Goal: Information Seeking & Learning: Find specific fact

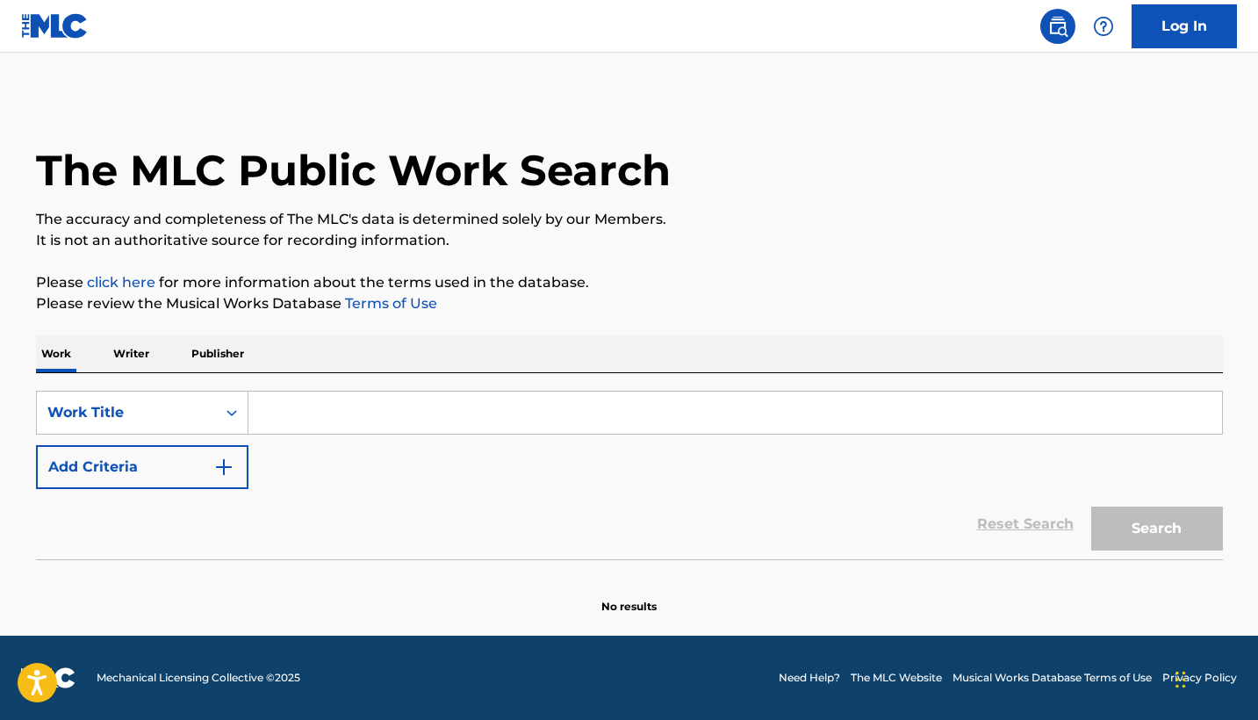
click at [441, 416] on input "Search Form" at bounding box center [735, 413] width 974 height 42
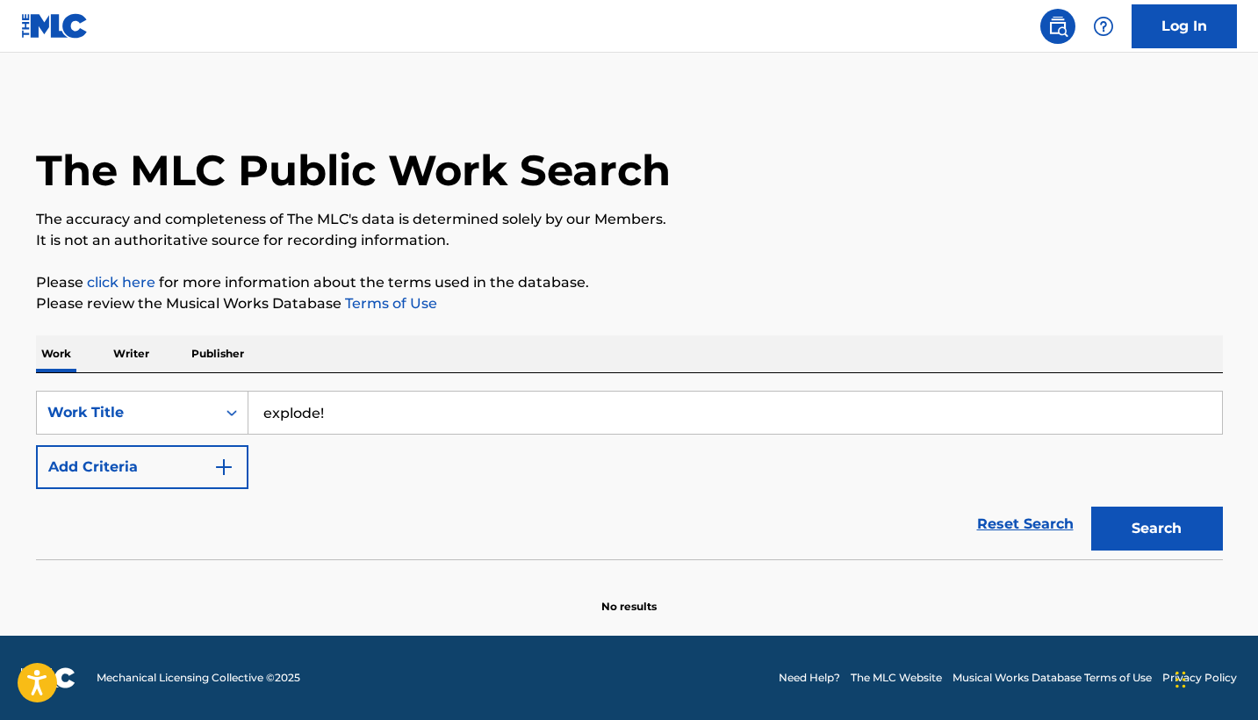
type input "explode!"
click at [116, 465] on button "Add Criteria" at bounding box center [142, 467] width 212 height 44
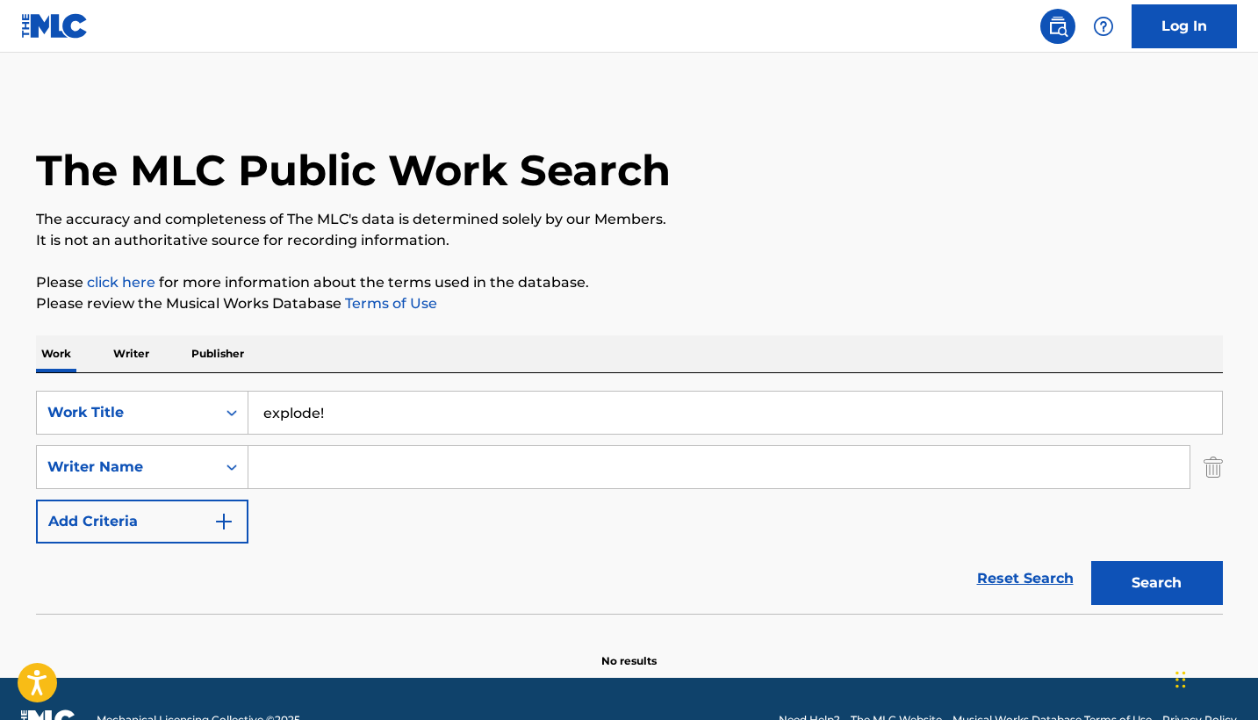
click at [299, 478] on input "Search Form" at bounding box center [718, 467] width 941 height 42
click at [1156, 583] on button "Search" at bounding box center [1157, 583] width 132 height 44
click at [287, 462] on input "guildemond" at bounding box center [718, 467] width 941 height 42
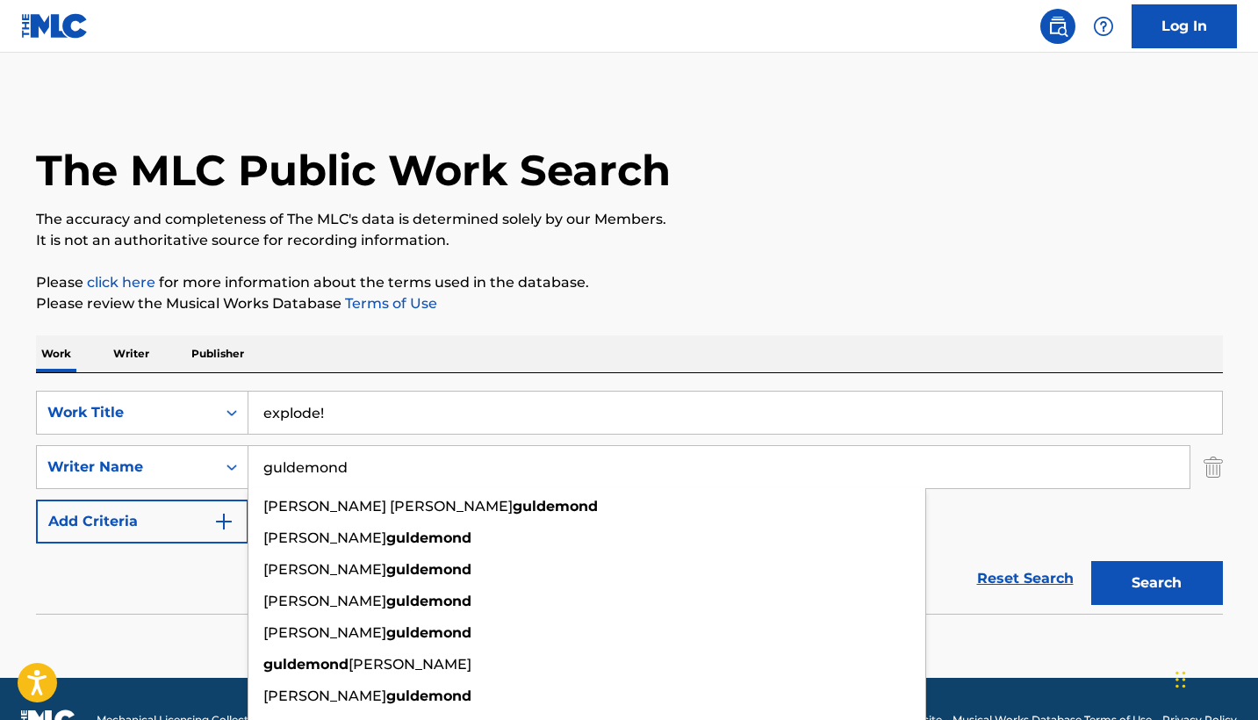
type input "guldemond"
click at [1156, 583] on button "Search" at bounding box center [1157, 583] width 132 height 44
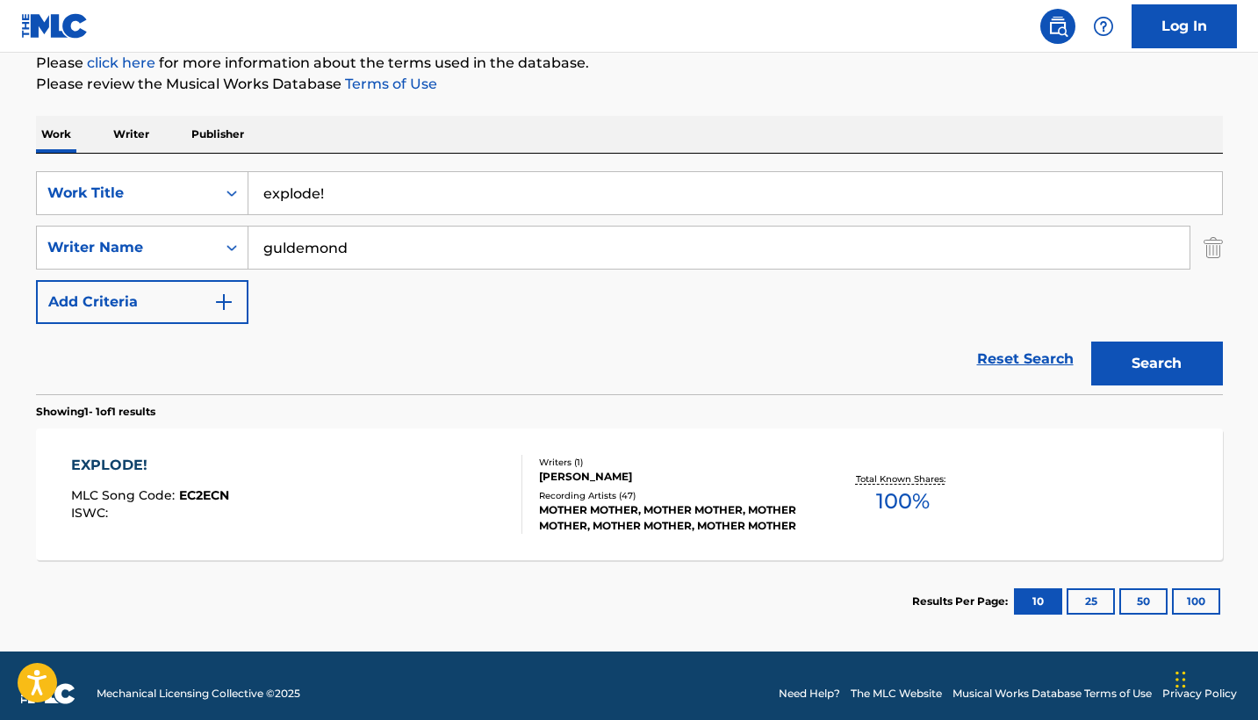
scroll to position [225, 0]
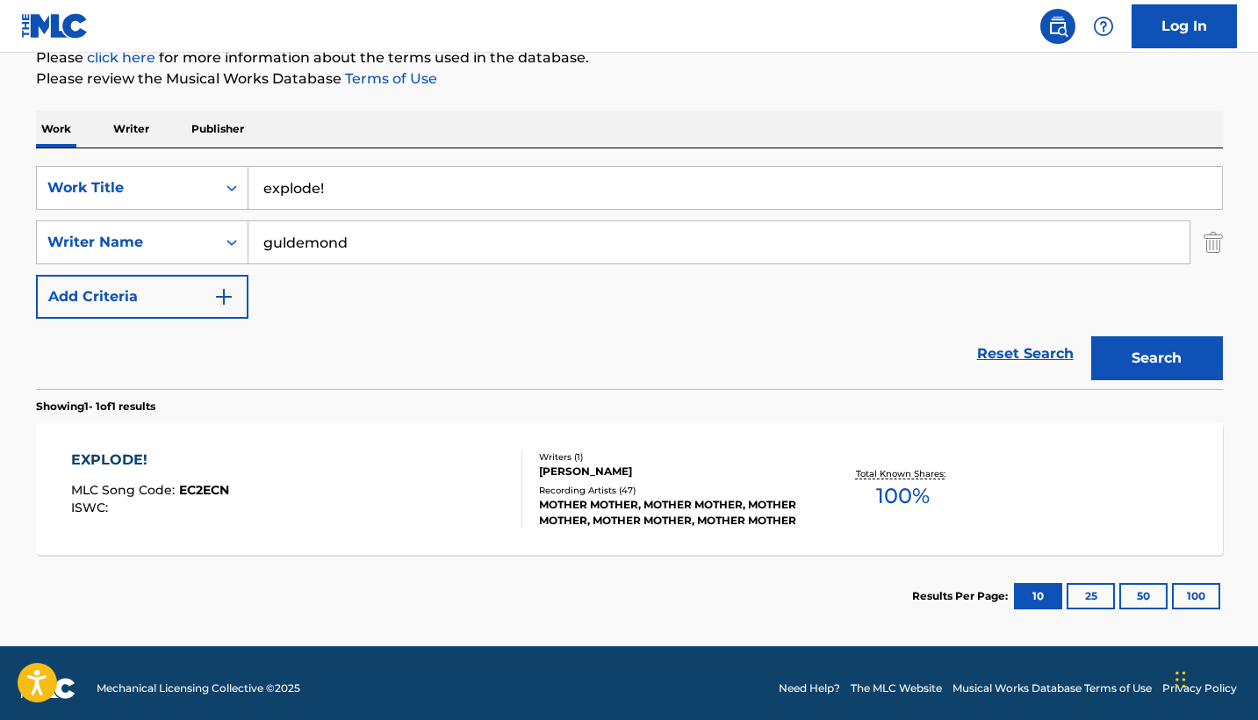
click at [677, 506] on div "MOTHER MOTHER, MOTHER MOTHER, MOTHER MOTHER, MOTHER MOTHER, MOTHER MOTHER" at bounding box center [671, 513] width 265 height 32
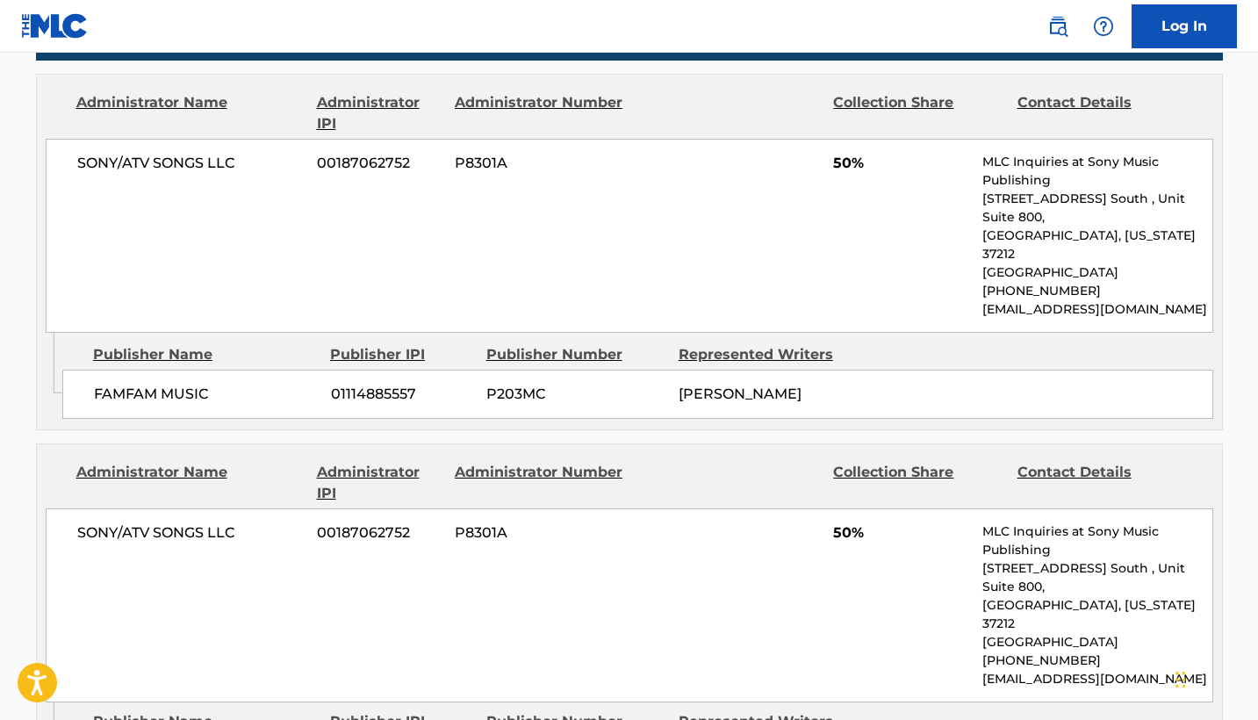
scroll to position [815, 0]
